Goal: Check status: Check status

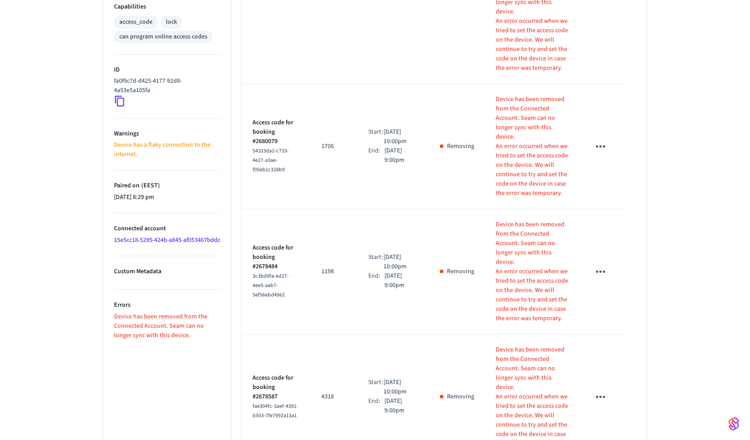
scroll to position [373, 0]
drag, startPoint x: 114, startPoint y: 327, endPoint x: 174, endPoint y: 344, distance: 61.8
click at [174, 339] on p "Device has been removed from the Connected Account. Seam can no longer sync wit…" at bounding box center [167, 325] width 106 height 28
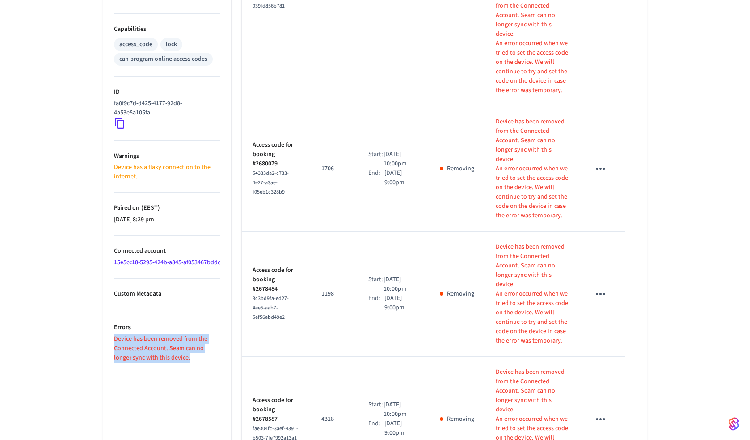
scroll to position [346, 0]
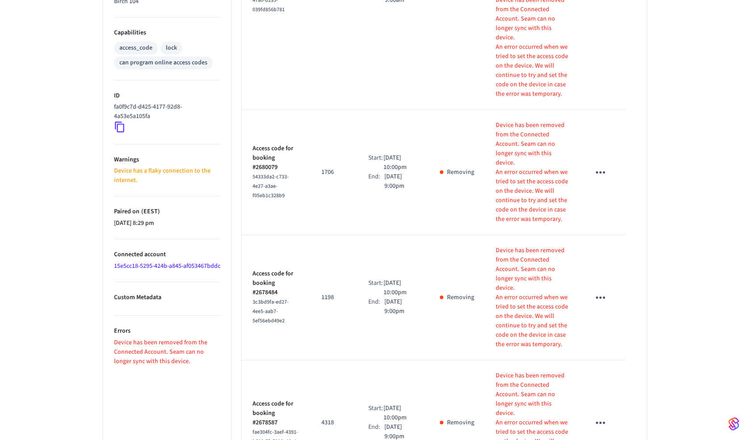
click at [139, 190] on li "Warnings Device has a flaky connection to the internet." at bounding box center [167, 170] width 106 height 52
drag, startPoint x: 141, startPoint y: 183, endPoint x: 110, endPoint y: 160, distance: 39.0
click at [110, 159] on ul "Type Yale Status Removed Battery Unknown Lock Status Unknown Location Birch 104…" at bounding box center [167, 165] width 128 height 728
copy li "Warnings Device has a flaky connection to the internet."
drag, startPoint x: 177, startPoint y: 373, endPoint x: 110, endPoint y: 340, distance: 75.8
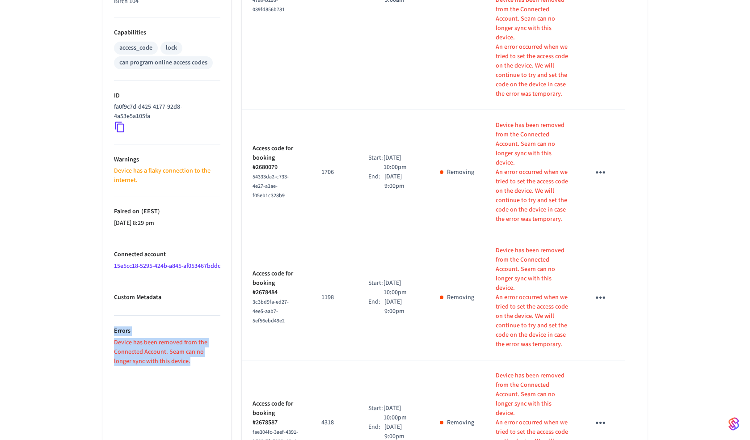
click at [110, 340] on ul "Type Yale Status Removed Battery Unknown Lock Status Unknown Location Birch 104…" at bounding box center [167, 165] width 128 height 728
copy li "Errors Device has been removed from the Connected Account. Seam can no longer s…"
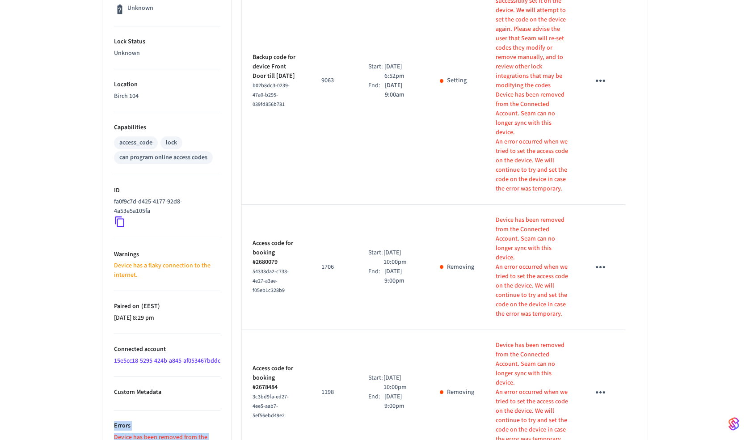
scroll to position [0, 0]
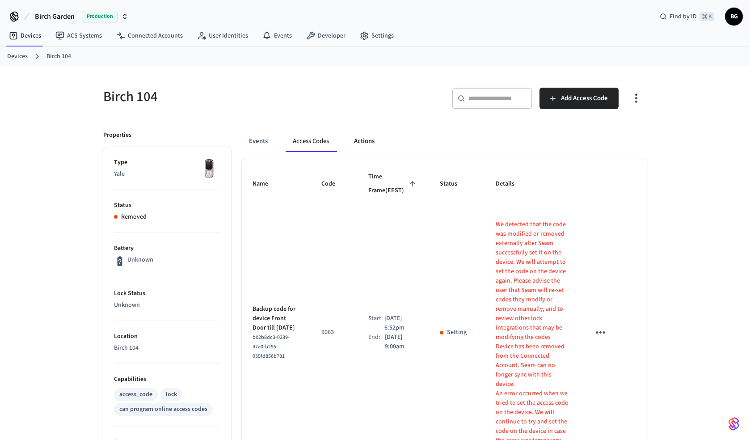
click at [372, 142] on button "Actions" at bounding box center [364, 141] width 35 height 21
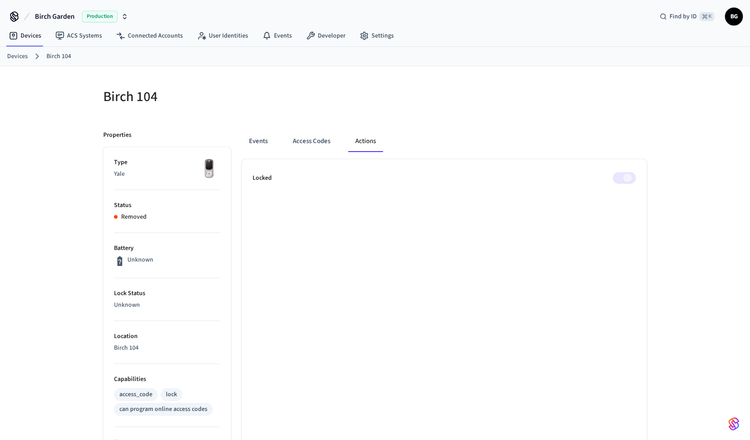
click at [623, 172] on span at bounding box center [624, 178] width 23 height 12
click at [623, 174] on span at bounding box center [624, 178] width 23 height 12
click at [255, 134] on button "Events" at bounding box center [258, 141] width 33 height 21
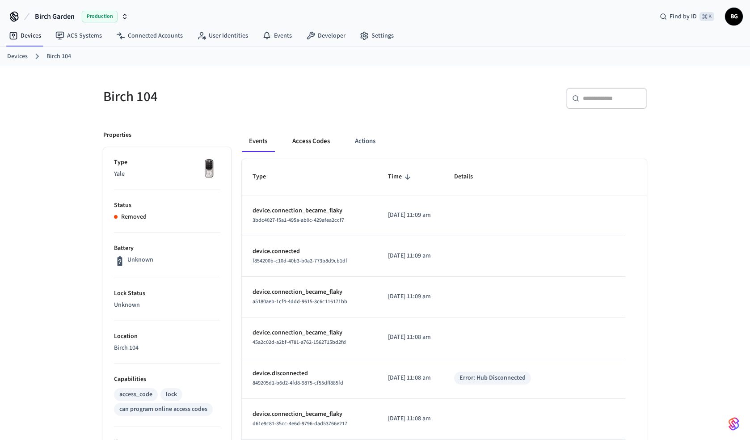
click at [318, 138] on button "Access Codes" at bounding box center [311, 141] width 52 height 21
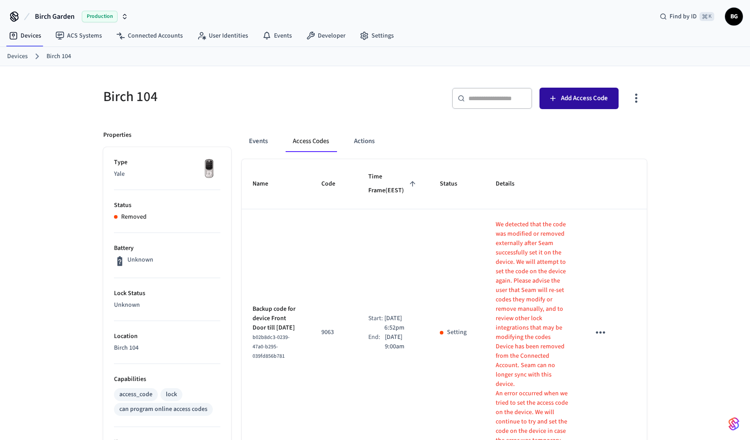
click at [598, 95] on span "Add Access Code" at bounding box center [584, 99] width 47 height 12
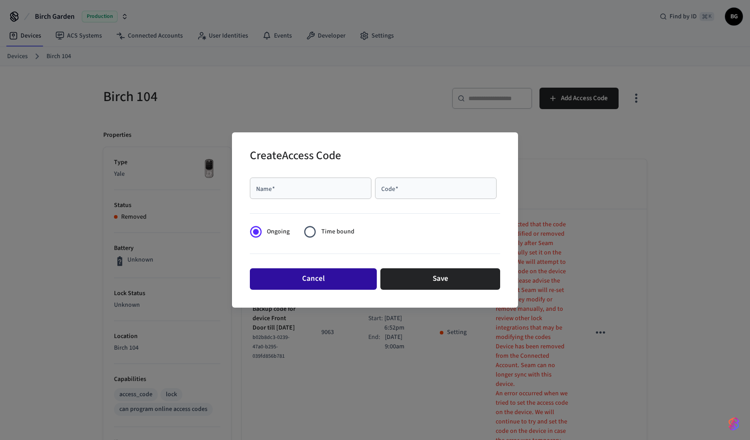
click at [349, 281] on button "Cancel" at bounding box center [313, 278] width 127 height 21
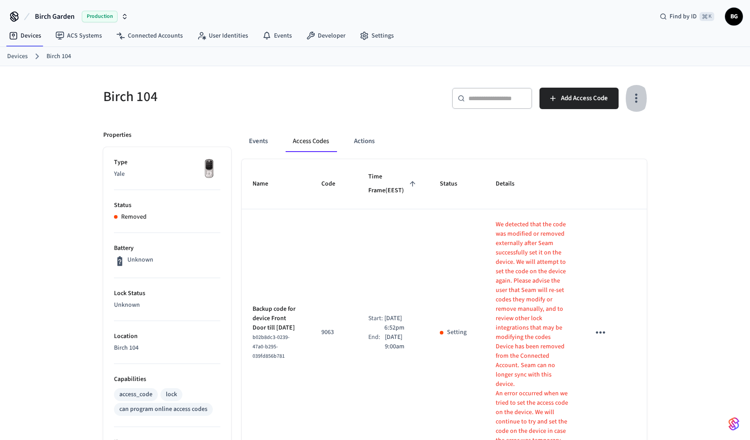
click at [637, 101] on icon "button" at bounding box center [636, 98] width 14 height 14
click at [586, 138] on li "Show unmanaged access codes on device" at bounding box center [579, 135] width 126 height 24
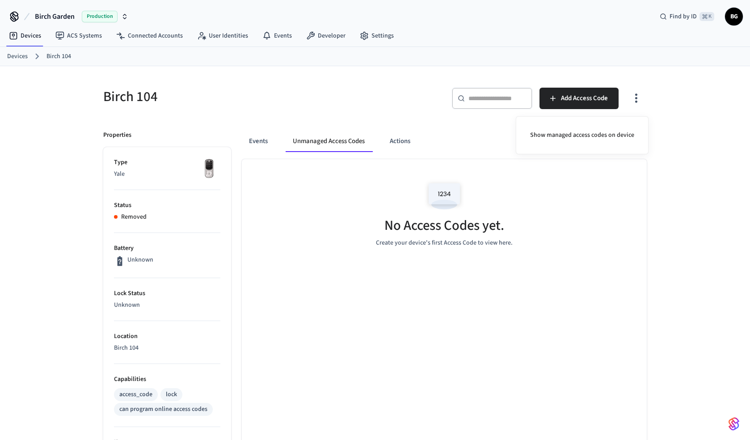
click at [261, 140] on div at bounding box center [375, 220] width 750 height 440
click at [184, 83] on div "Birch 104" at bounding box center [231, 96] width 277 height 39
click at [377, 35] on link "Settings" at bounding box center [377, 36] width 48 height 16
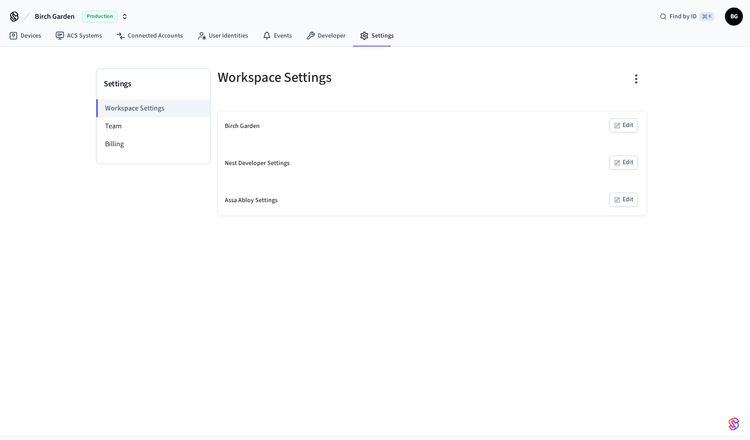
click at [444, 127] on div "Birch Garden Edit" at bounding box center [432, 126] width 429 height 30
click at [235, 125] on div "Birch Garden" at bounding box center [242, 126] width 35 height 9
click at [33, 35] on link "Devices" at bounding box center [25, 36] width 46 height 16
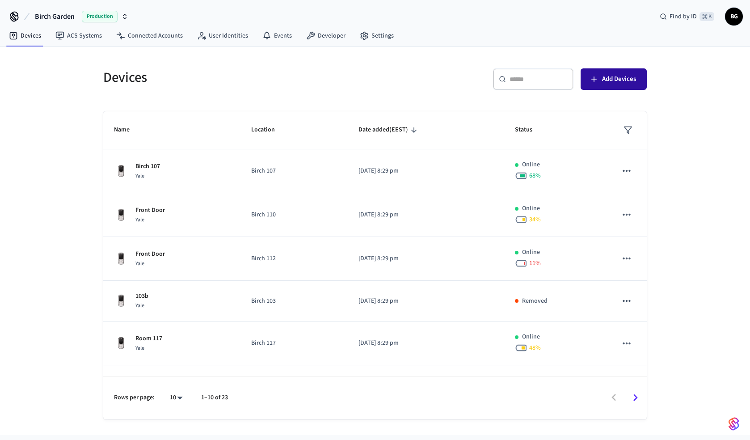
click at [629, 80] on span "Add Devices" at bounding box center [619, 79] width 34 height 12
click at [154, 33] on link "Connected Accounts" at bounding box center [149, 36] width 81 height 16
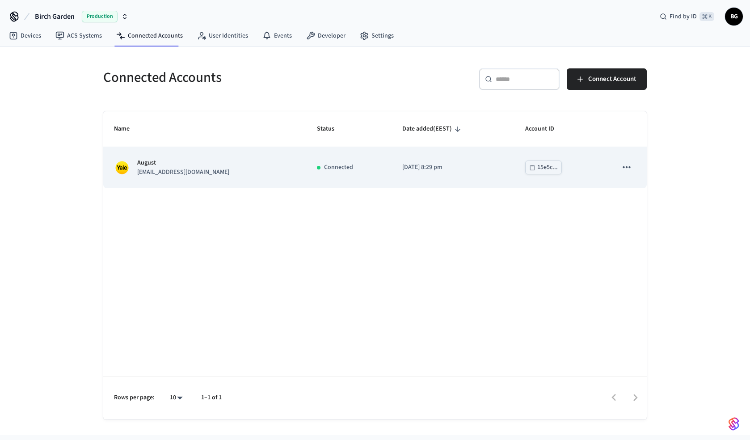
click at [624, 168] on icon "sticky table" at bounding box center [627, 167] width 8 height 2
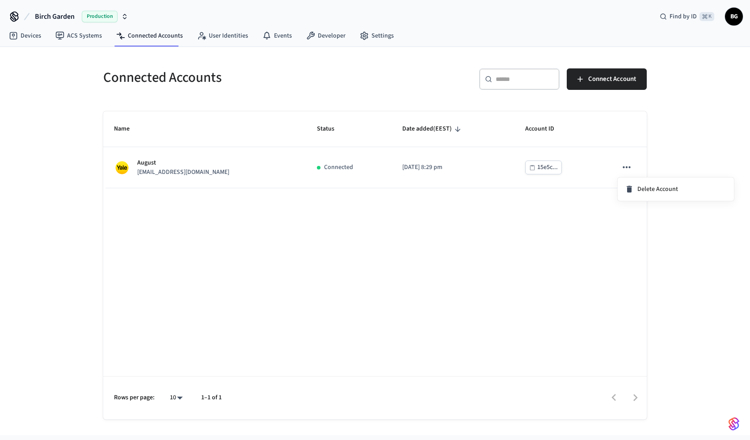
click at [581, 173] on div at bounding box center [375, 220] width 750 height 440
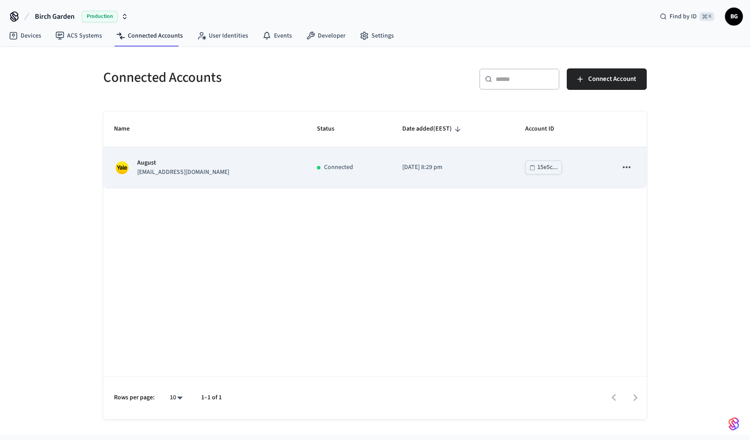
click at [392, 164] on td "[DATE] 8:29 pm" at bounding box center [453, 167] width 122 height 41
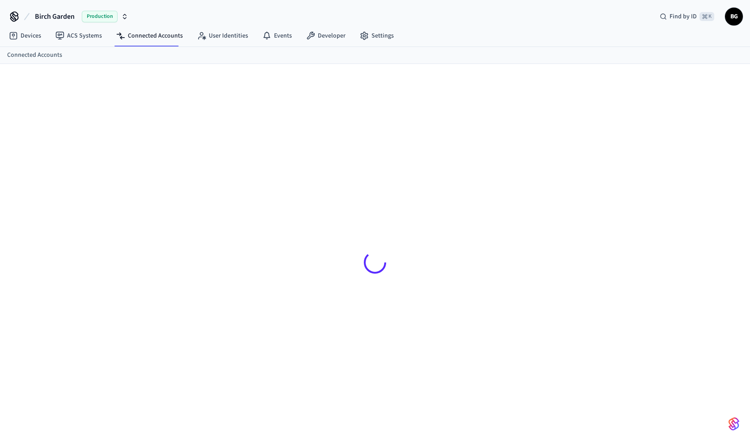
drag, startPoint x: 222, startPoint y: 166, endPoint x: 213, endPoint y: 168, distance: 9.1
click at [213, 168] on div at bounding box center [375, 262] width 558 height 354
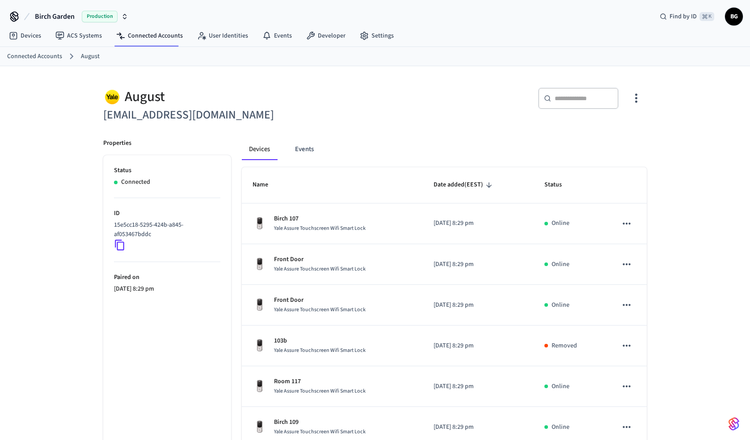
click at [644, 99] on button "button" at bounding box center [636, 98] width 21 height 36
click at [623, 131] on span "Sync Account" at bounding box center [611, 135] width 36 height 9
click at [35, 35] on div at bounding box center [375, 220] width 750 height 440
click at [27, 35] on link "Devices" at bounding box center [25, 36] width 46 height 16
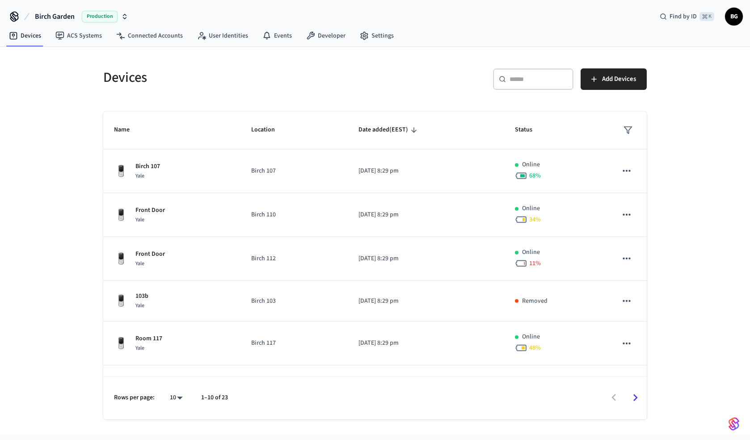
click at [181, 394] on body "Birch Garden Production Find by ID ⌘ K BG Devices ACS Systems Connected Account…" at bounding box center [375, 217] width 750 height 435
click at [175, 412] on li "All" at bounding box center [173, 414] width 24 height 24
type input "**"
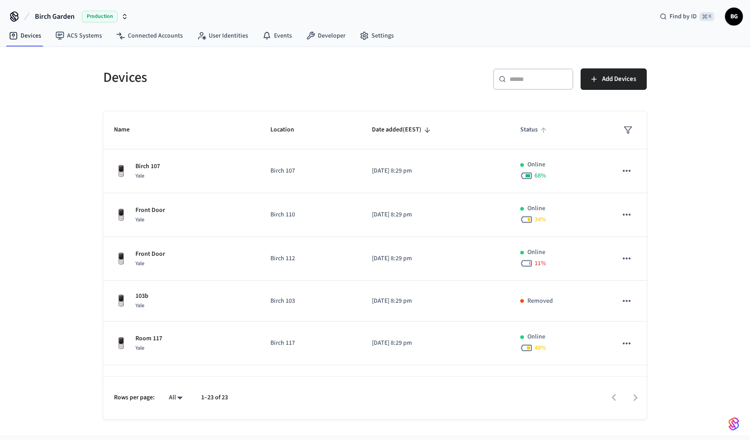
click at [536, 128] on span "Status" at bounding box center [534, 130] width 29 height 14
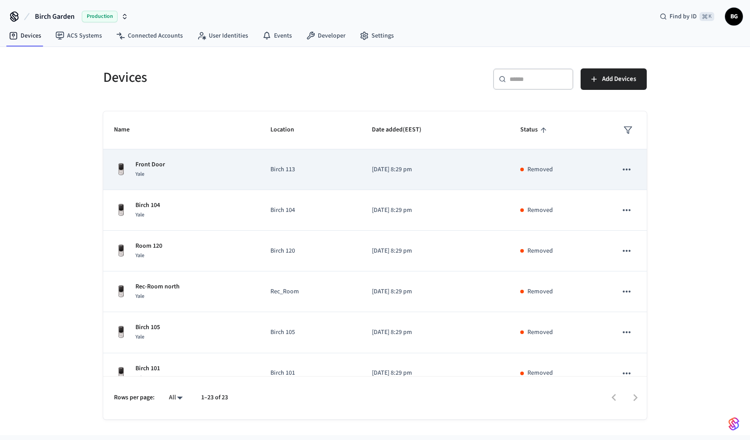
click at [489, 173] on p "[DATE] 8:29 pm" at bounding box center [435, 169] width 127 height 9
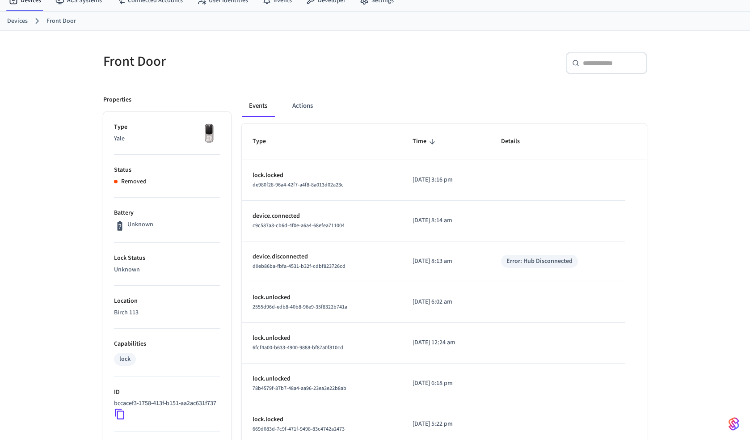
scroll to position [8, 0]
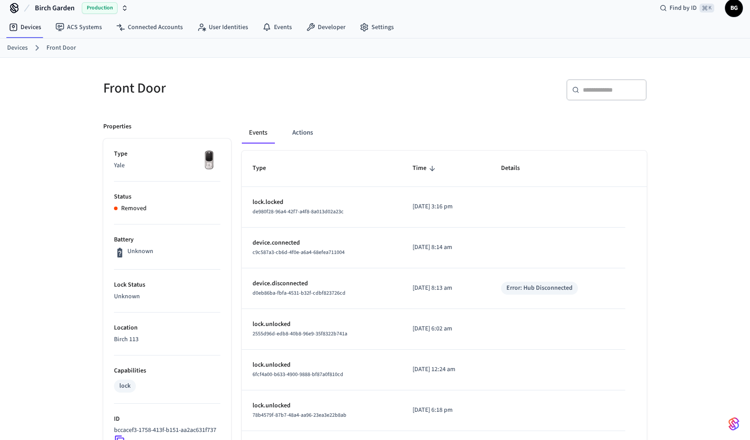
click at [490, 293] on td "[DATE] 8:13 am" at bounding box center [446, 288] width 89 height 41
click at [529, 290] on div "Error: Hub Disconnected" at bounding box center [539, 287] width 66 height 9
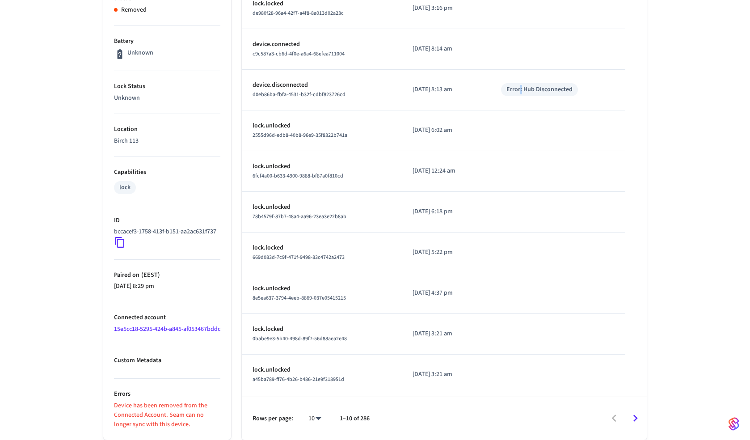
scroll to position [226, 0]
click at [633, 420] on icon "Go to next page" at bounding box center [635, 418] width 14 height 14
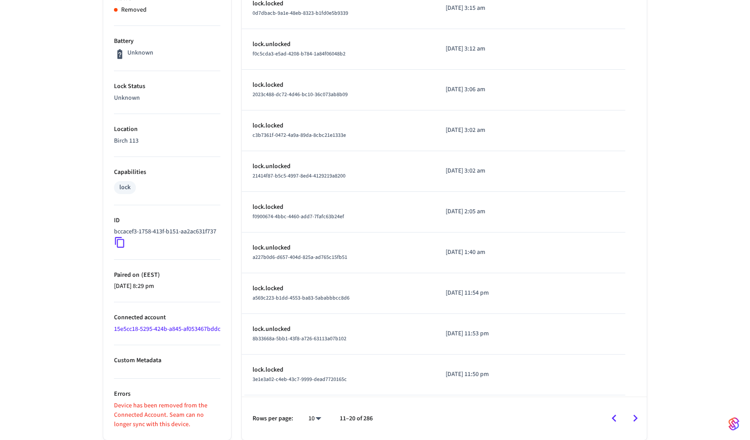
click at [633, 420] on icon "Go to next page" at bounding box center [635, 418] width 14 height 14
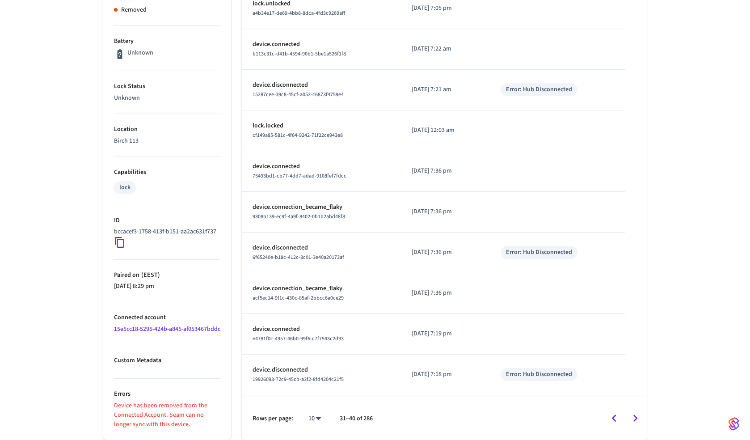
click at [633, 420] on icon "Go to next page" at bounding box center [635, 418] width 14 height 14
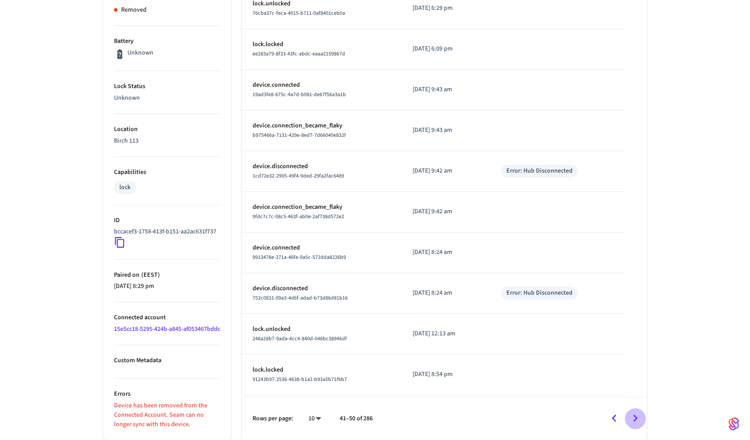
click at [633, 420] on icon "Go to next page" at bounding box center [635, 418] width 14 height 14
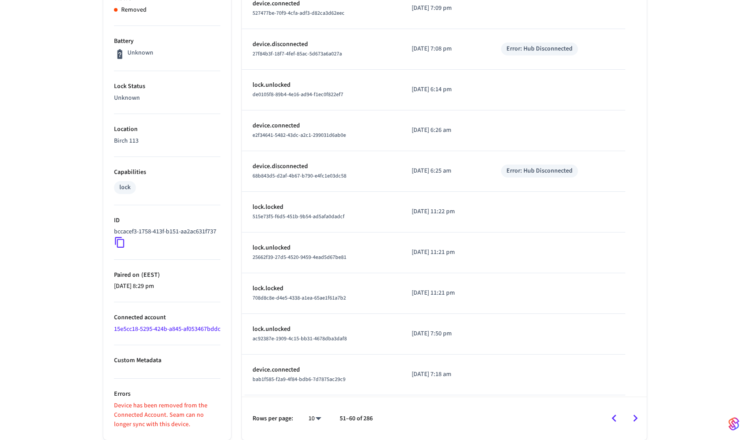
click at [633, 420] on icon "Go to next page" at bounding box center [635, 418] width 14 height 14
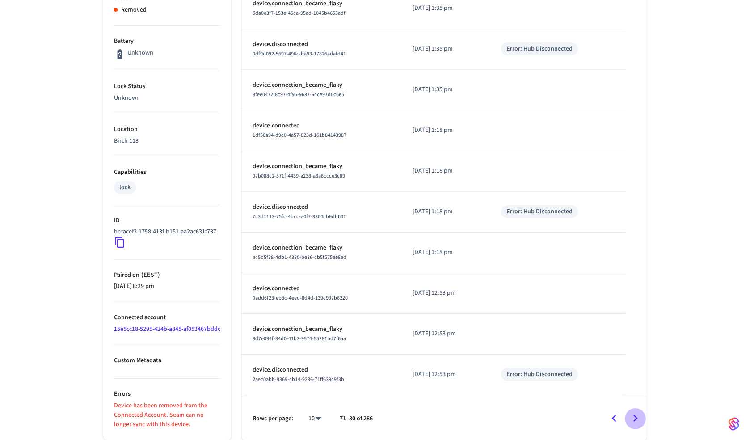
click at [633, 420] on icon "Go to next page" at bounding box center [635, 418] width 14 height 14
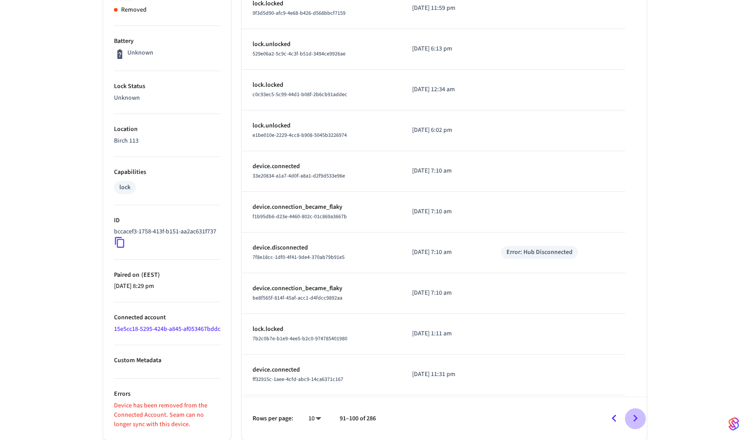
click at [633, 420] on icon "Go to next page" at bounding box center [635, 418] width 14 height 14
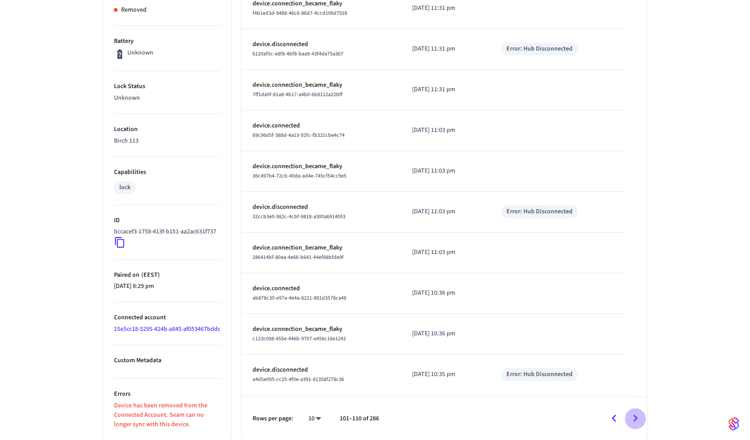
click at [633, 420] on icon "Go to next page" at bounding box center [635, 418] width 14 height 14
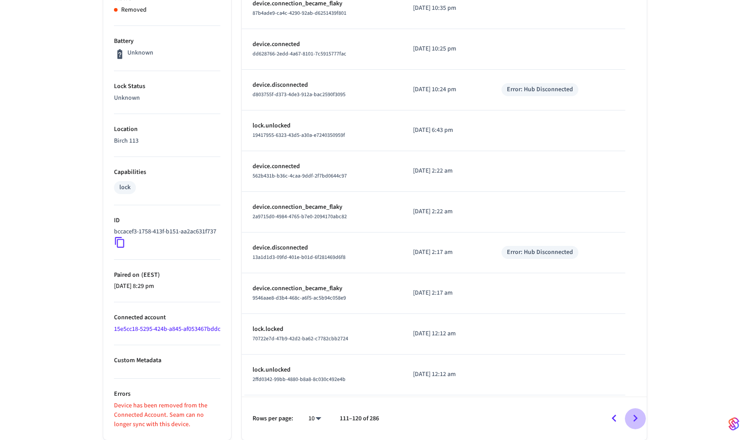
click at [633, 420] on icon "Go to next page" at bounding box center [635, 418] width 14 height 14
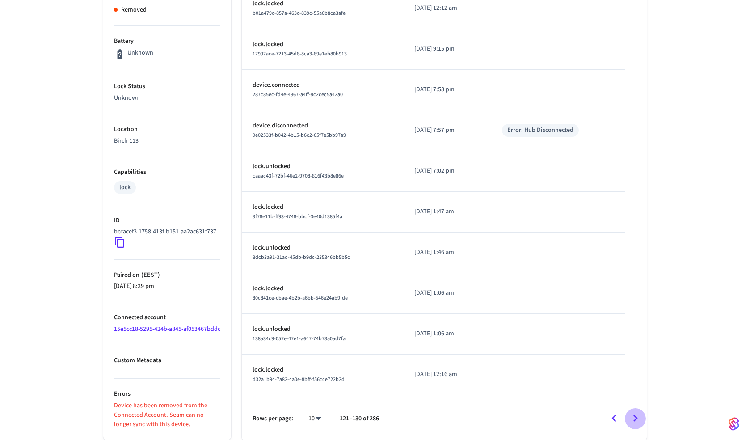
click at [633, 420] on icon "Go to next page" at bounding box center [635, 418] width 14 height 14
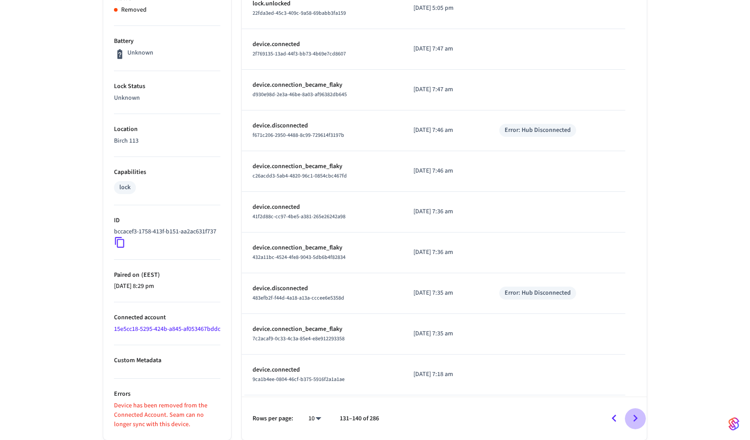
click at [633, 420] on icon "Go to next page" at bounding box center [635, 418] width 14 height 14
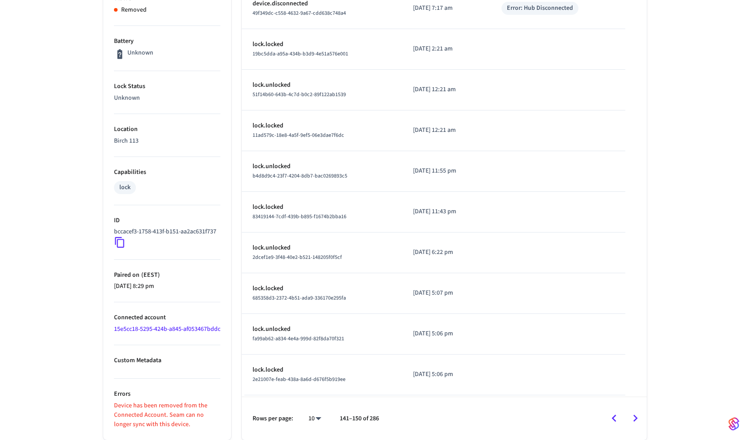
click at [633, 420] on icon "Go to next page" at bounding box center [635, 418] width 14 height 14
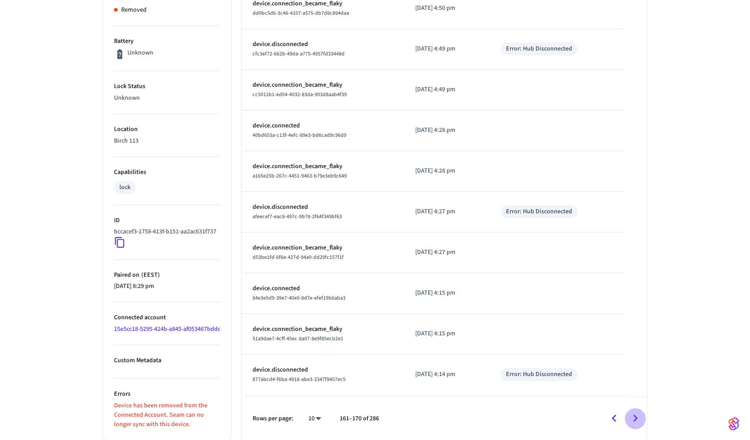
click at [633, 420] on icon "Go to next page" at bounding box center [635, 418] width 14 height 14
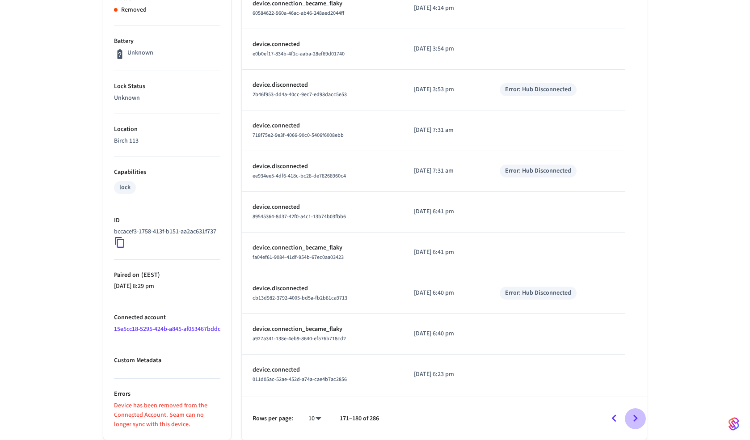
click at [633, 420] on icon "Go to next page" at bounding box center [635, 418] width 14 height 14
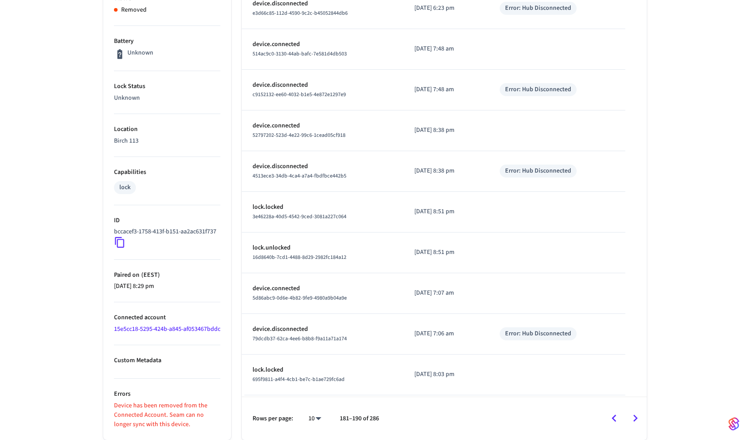
click at [633, 420] on icon "Go to next page" at bounding box center [635, 418] width 14 height 14
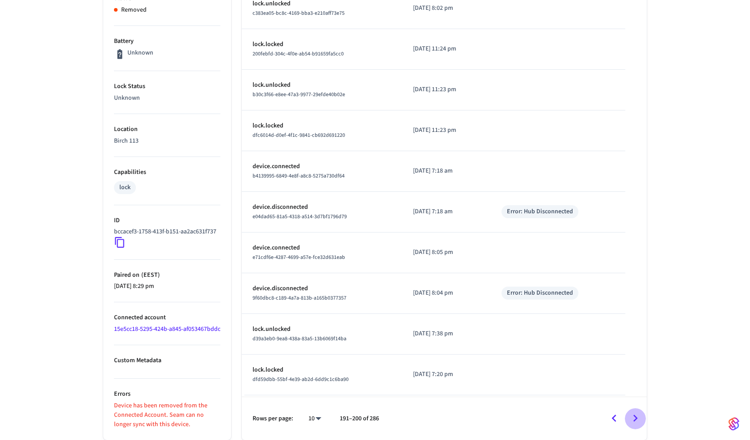
click at [633, 420] on icon "Go to next page" at bounding box center [635, 418] width 14 height 14
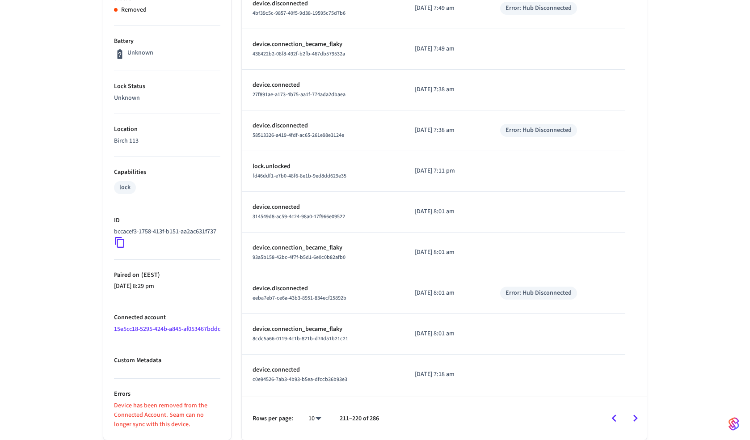
click at [633, 420] on icon "Go to next page" at bounding box center [635, 418] width 14 height 14
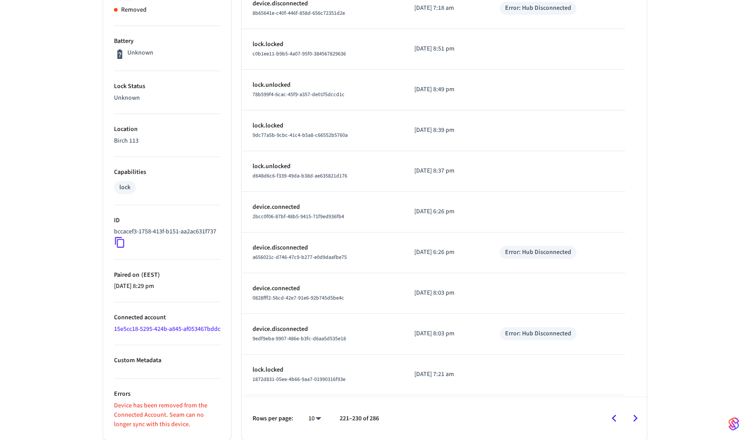
click at [633, 420] on icon "Go to next page" at bounding box center [635, 418] width 14 height 14
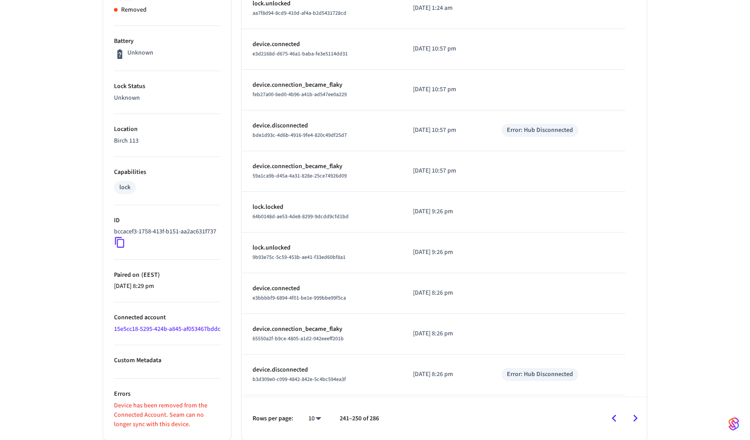
click at [633, 420] on icon "Go to next page" at bounding box center [635, 418] width 14 height 14
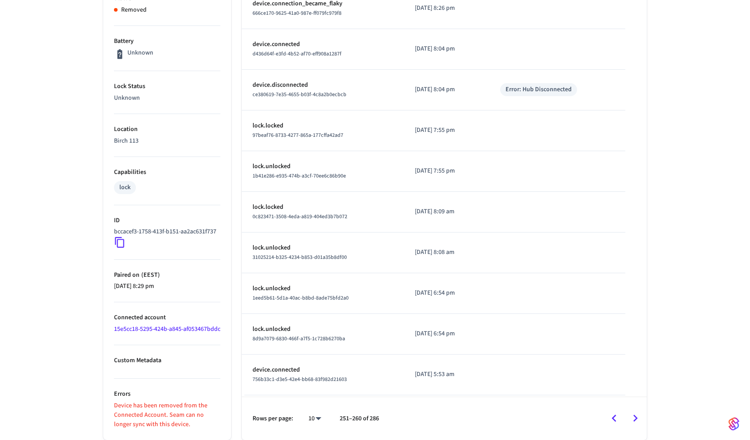
click at [633, 420] on icon "Go to next page" at bounding box center [635, 418] width 14 height 14
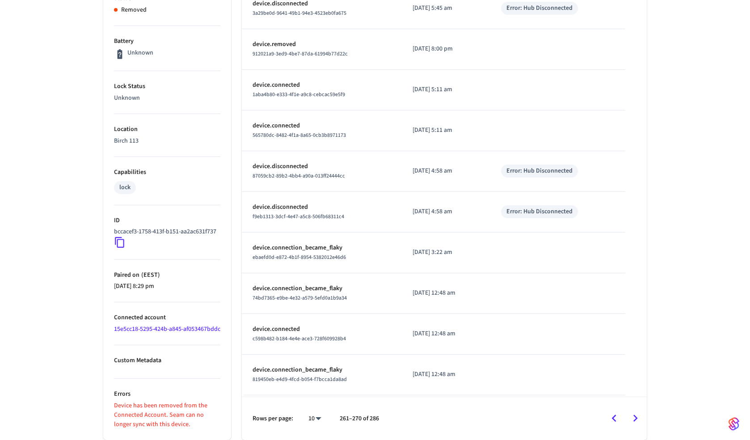
click at [633, 420] on icon "Go to next page" at bounding box center [635, 418] width 14 height 14
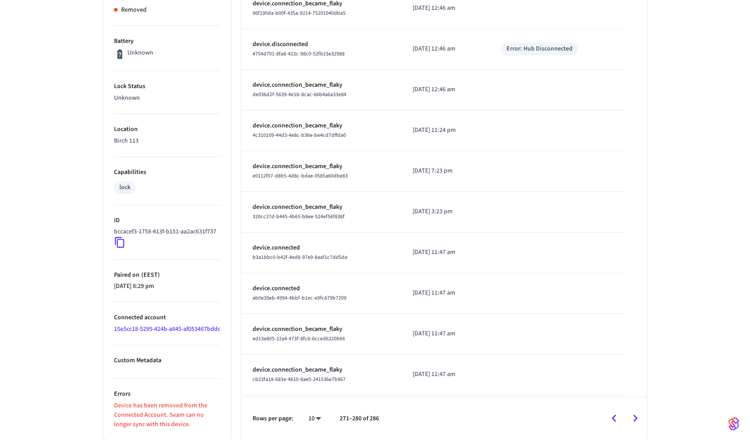
click at [633, 420] on icon "Go to next page" at bounding box center [635, 418] width 14 height 14
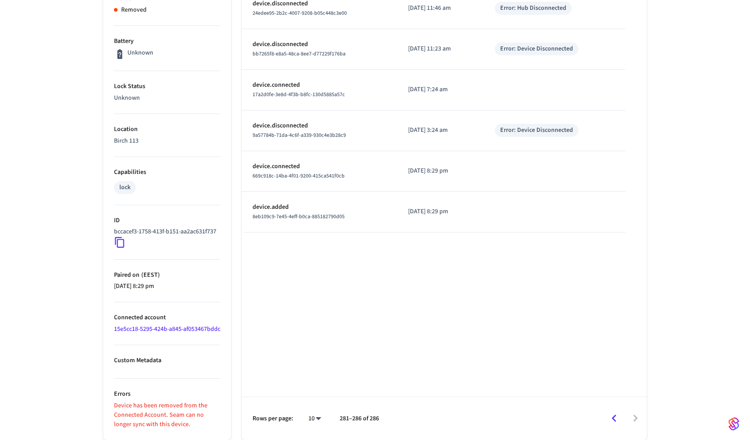
click at [633, 420] on div at bounding box center [517, 418] width 258 height 21
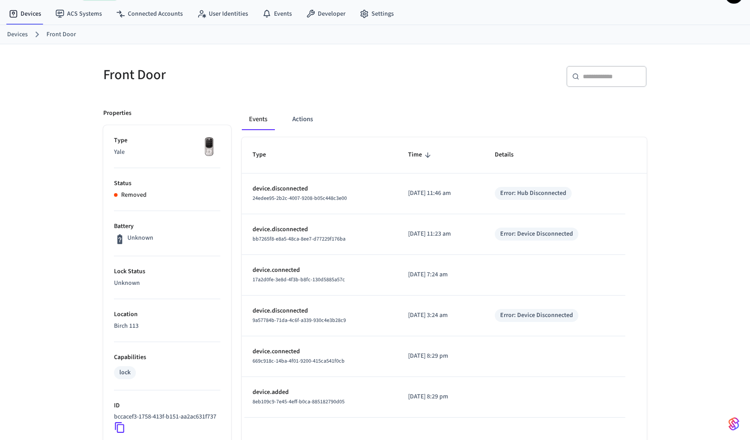
scroll to position [0, 0]
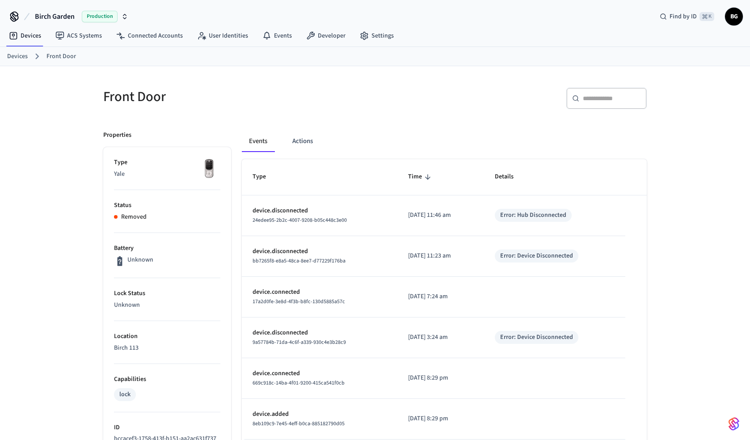
click at [135, 98] on h5 "Front Door" at bounding box center [236, 97] width 266 height 18
click at [33, 38] on link "Devices" at bounding box center [25, 36] width 46 height 16
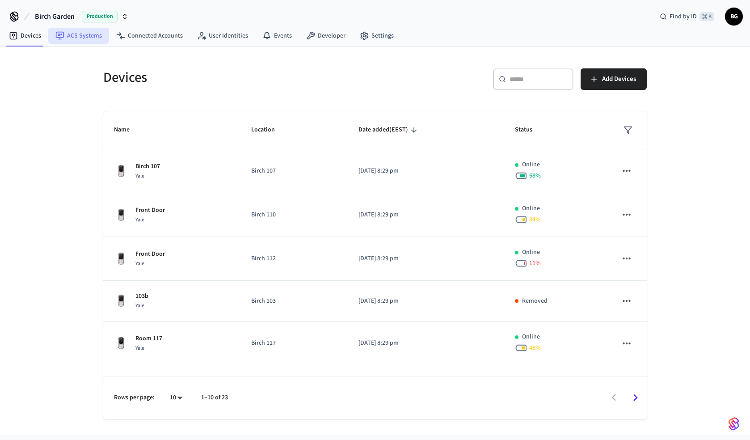
click at [71, 39] on link "ACS Systems" at bounding box center [78, 36] width 61 height 16
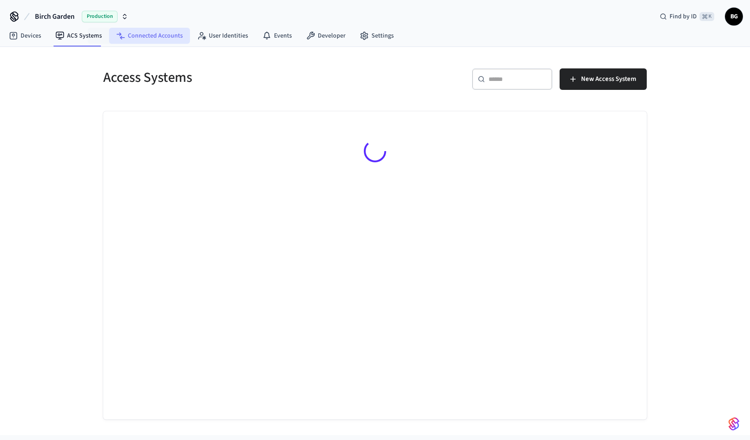
click at [133, 39] on link "Connected Accounts" at bounding box center [149, 36] width 81 height 16
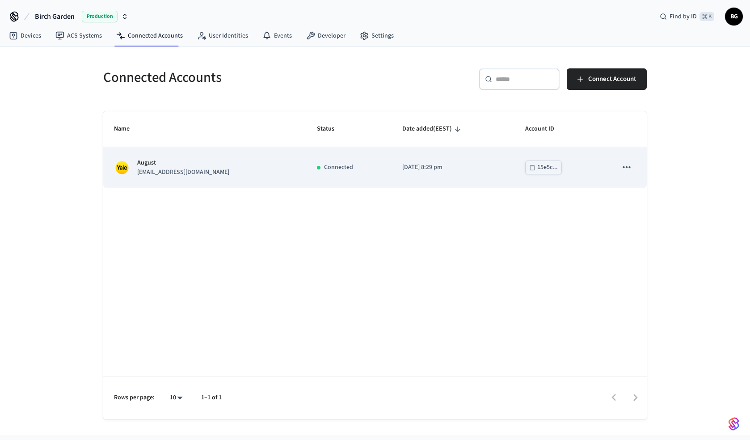
click at [306, 164] on td "Connected" at bounding box center [348, 167] width 85 height 41
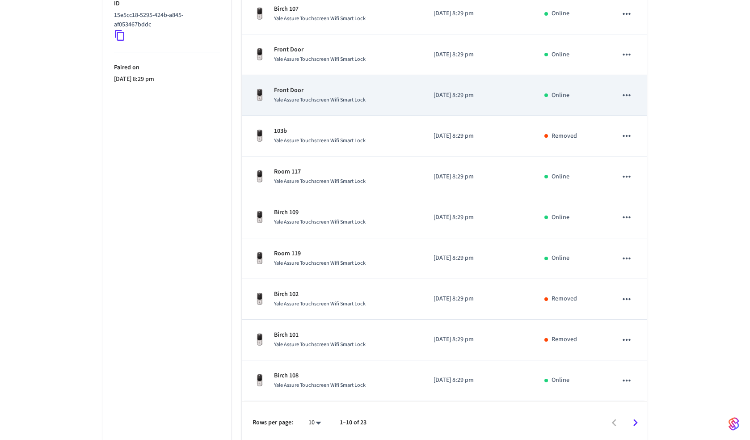
scroll to position [215, 0]
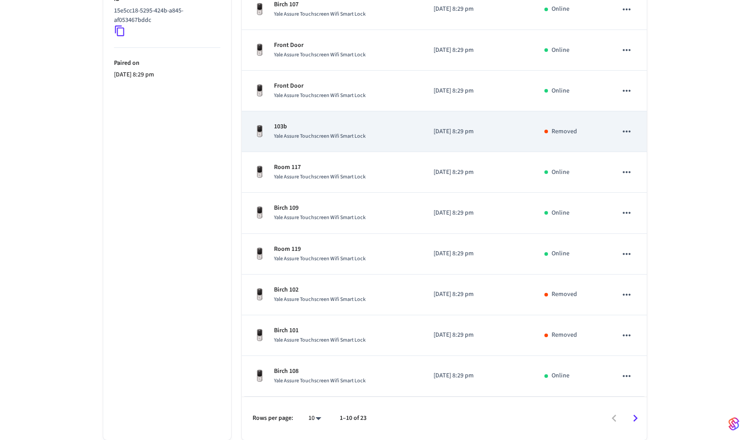
click at [334, 129] on p "103b" at bounding box center [320, 126] width 92 height 9
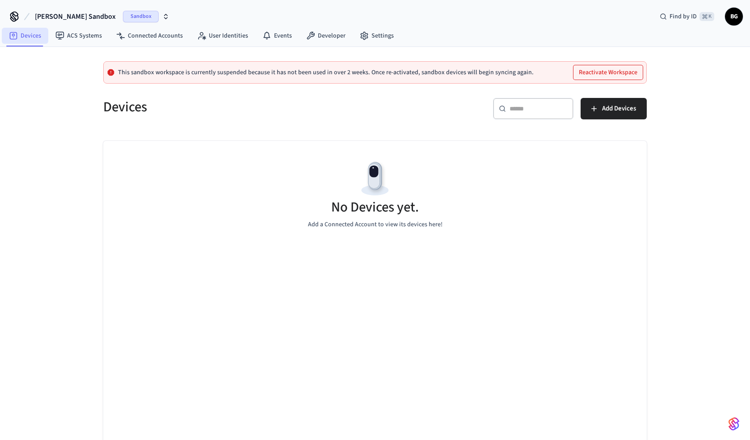
click at [30, 34] on link "Devices" at bounding box center [25, 36] width 46 height 16
click at [57, 17] on span "Birch's Sandbox" at bounding box center [75, 16] width 81 height 11
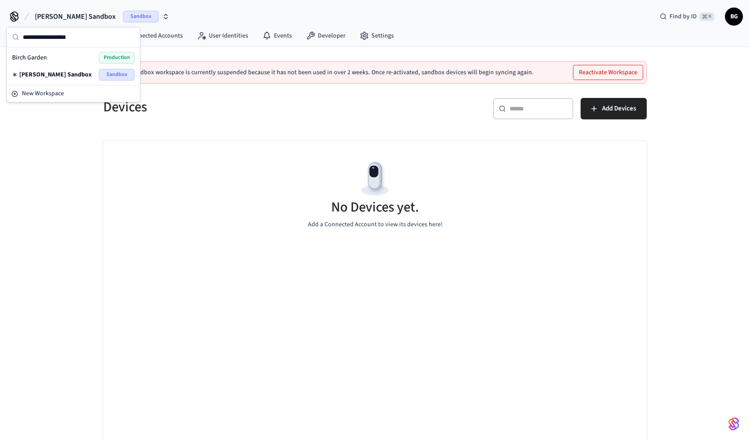
click at [228, 104] on h5 "Devices" at bounding box center [236, 107] width 266 height 18
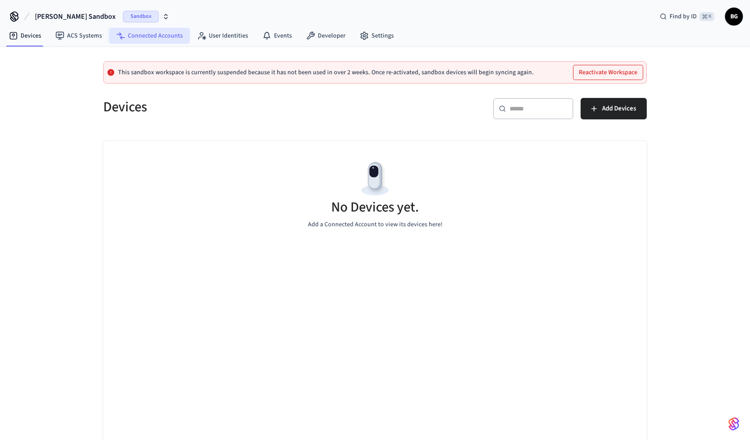
click at [152, 39] on link "Connected Accounts" at bounding box center [149, 36] width 81 height 16
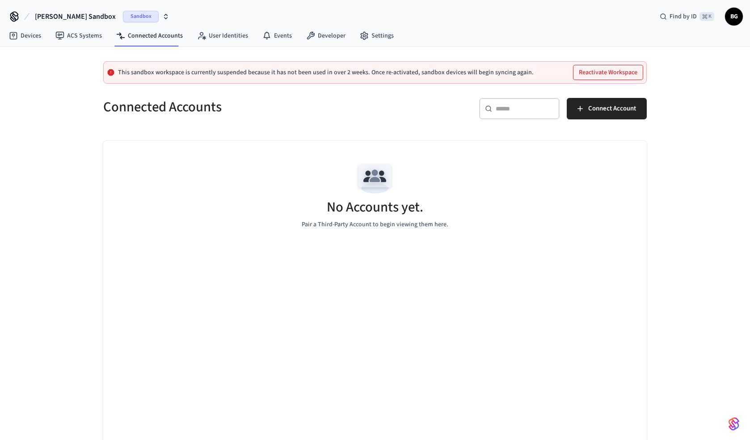
click at [162, 18] on icon "button" at bounding box center [165, 16] width 7 height 7
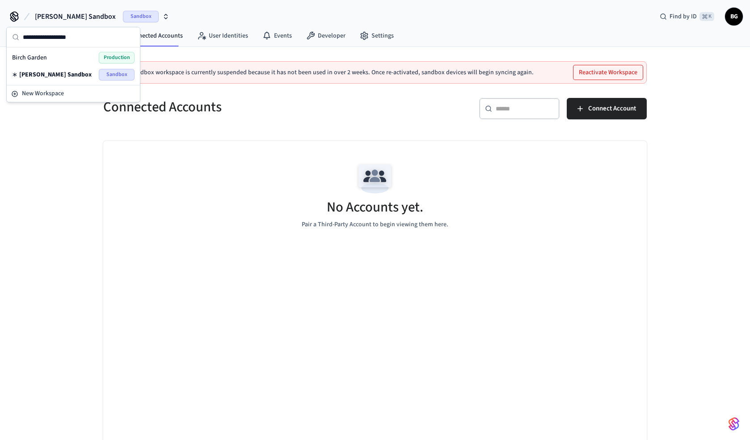
click at [86, 53] on div "Birch Garden Production" at bounding box center [73, 58] width 122 height 12
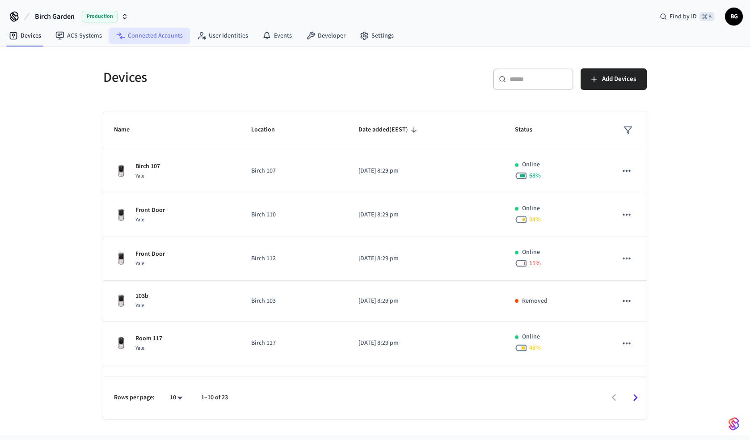
click at [170, 32] on link "Connected Accounts" at bounding box center [149, 36] width 81 height 16
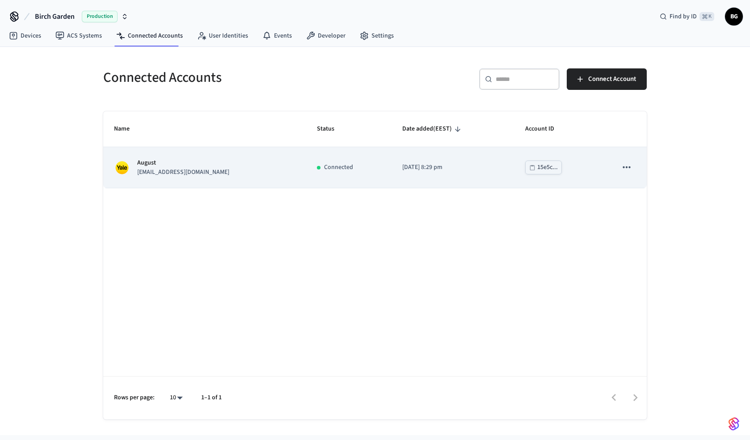
click at [628, 164] on icon "sticky table" at bounding box center [627, 167] width 12 height 12
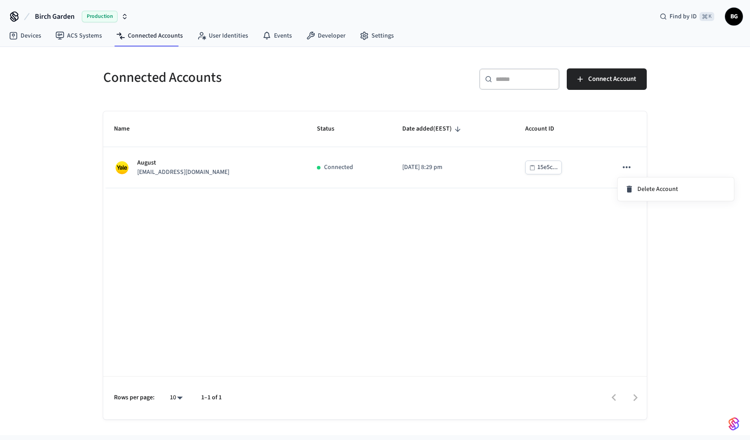
click at [558, 211] on div at bounding box center [375, 220] width 750 height 440
